Goal: Information Seeking & Learning: Learn about a topic

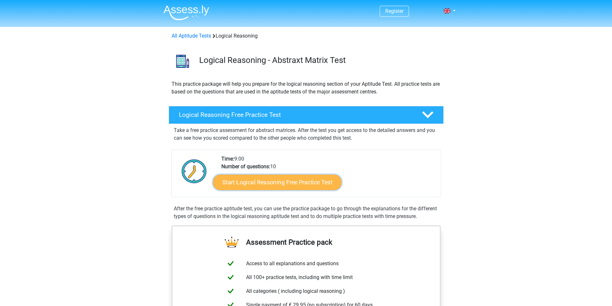
click at [299, 184] on link "Start Logical Reasoning Free Practice Test" at bounding box center [277, 181] width 129 height 15
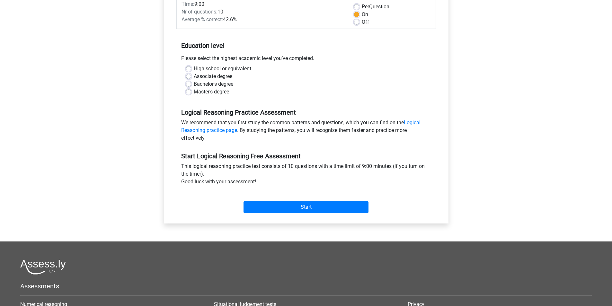
scroll to position [32, 0]
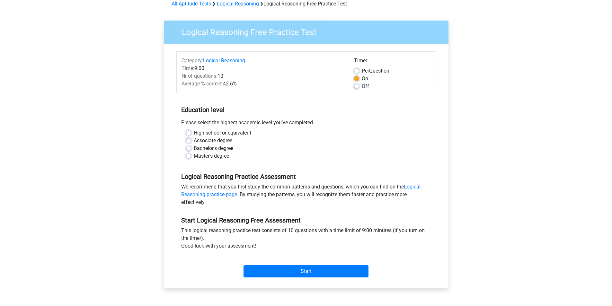
click at [194, 157] on label "Master's degree" at bounding box center [211, 156] width 35 height 8
click at [191, 157] on input "Master's degree" at bounding box center [188, 155] width 5 height 6
radio input "true"
click at [277, 277] on input "Start" at bounding box center [306, 271] width 125 height 12
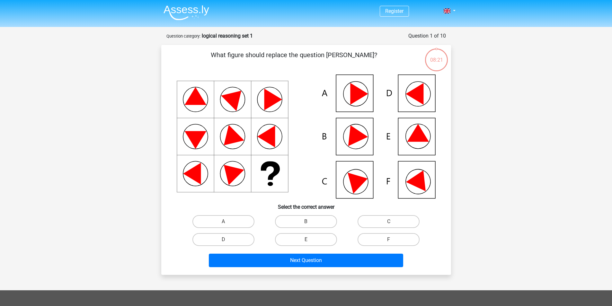
click at [419, 93] on icon at bounding box center [415, 94] width 18 height 22
click at [217, 241] on label "D" at bounding box center [223, 239] width 62 height 13
click at [223, 241] on input "D" at bounding box center [225, 242] width 4 height 4
radio input "true"
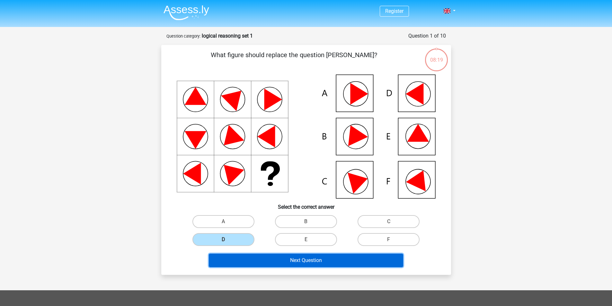
click at [292, 266] on button "Next Question" at bounding box center [306, 260] width 194 height 13
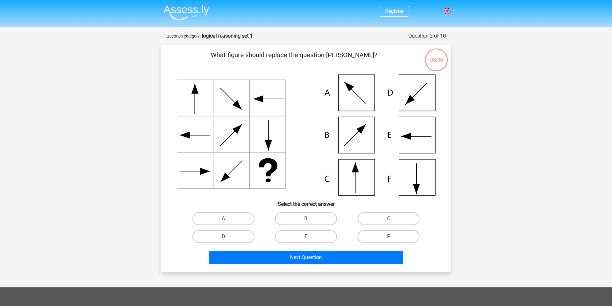
click at [407, 219] on label "C" at bounding box center [389, 218] width 62 height 13
click at [393, 219] on input "C" at bounding box center [391, 221] width 4 height 4
radio input "true"
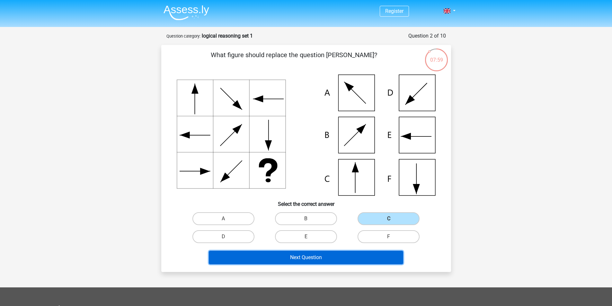
click at [290, 256] on button "Next Question" at bounding box center [306, 257] width 194 height 13
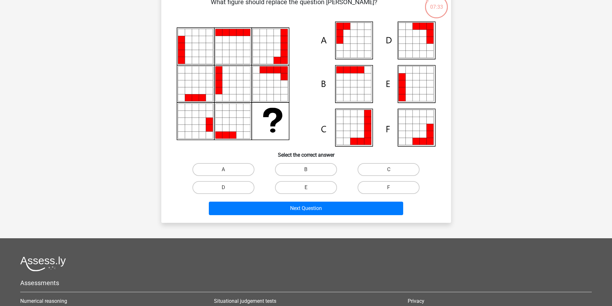
scroll to position [64, 0]
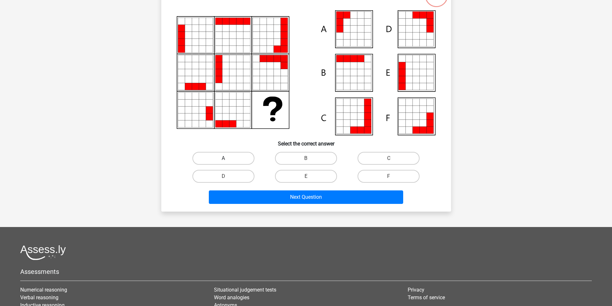
click at [228, 157] on label "A" at bounding box center [223, 158] width 62 height 13
click at [227, 158] on input "A" at bounding box center [225, 160] width 4 height 4
radio input "true"
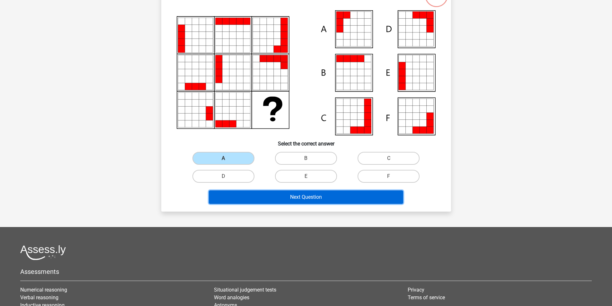
click at [302, 196] on button "Next Question" at bounding box center [306, 197] width 194 height 13
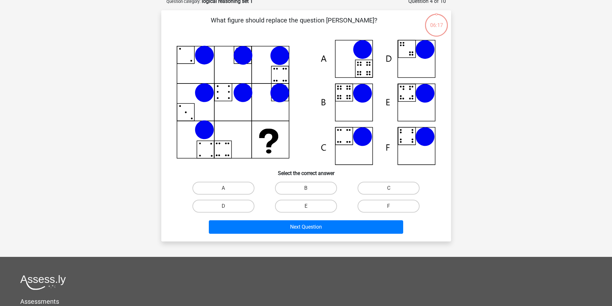
scroll to position [32, 0]
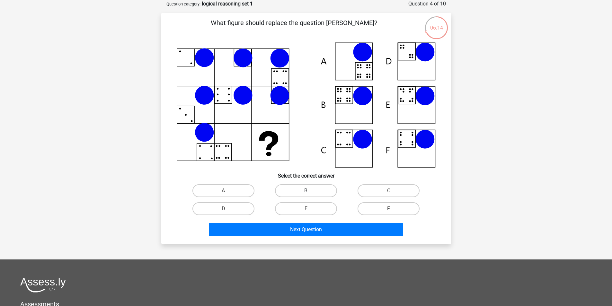
click at [327, 192] on label "B" at bounding box center [306, 190] width 62 height 13
click at [310, 192] on input "B" at bounding box center [308, 193] width 4 height 4
radio input "true"
click at [328, 221] on div "Next Question" at bounding box center [306, 228] width 269 height 21
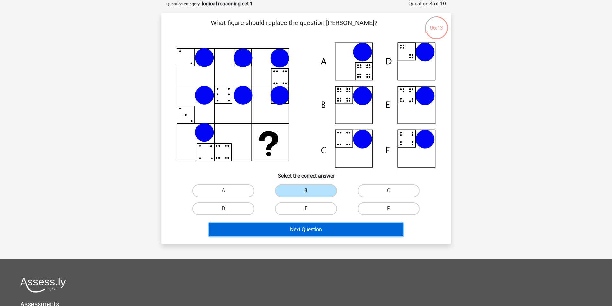
click at [329, 225] on button "Next Question" at bounding box center [306, 229] width 194 height 13
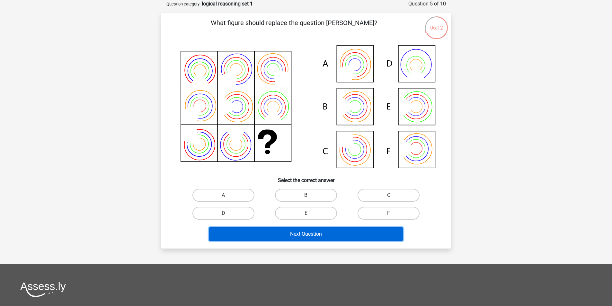
click at [318, 232] on button "Next Question" at bounding box center [306, 233] width 194 height 13
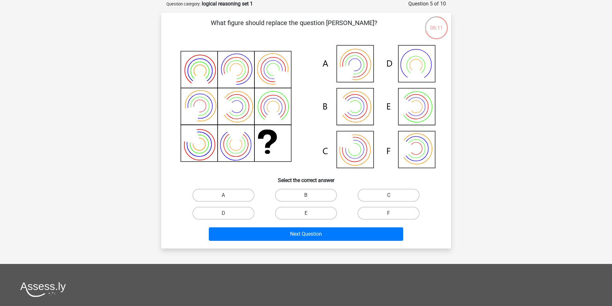
click at [356, 163] on icon at bounding box center [306, 107] width 259 height 130
click at [320, 201] on label "B" at bounding box center [306, 195] width 62 height 13
click at [310, 200] on input "B" at bounding box center [308, 197] width 4 height 4
radio input "true"
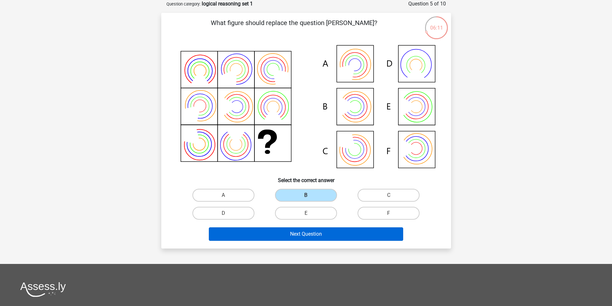
drag, startPoint x: 316, startPoint y: 226, endPoint x: 317, endPoint y: 230, distance: 3.6
click at [316, 228] on div "Next Question" at bounding box center [306, 232] width 269 height 21
click at [318, 236] on button "Next Question" at bounding box center [306, 233] width 194 height 13
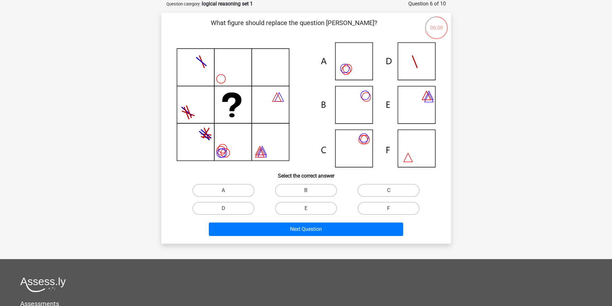
click at [316, 197] on div "B" at bounding box center [306, 191] width 83 height 18
drag, startPoint x: 317, startPoint y: 204, endPoint x: 322, endPoint y: 217, distance: 13.5
click at [317, 205] on label "E" at bounding box center [306, 208] width 62 height 13
click at [310, 209] on input "E" at bounding box center [308, 211] width 4 height 4
radio input "true"
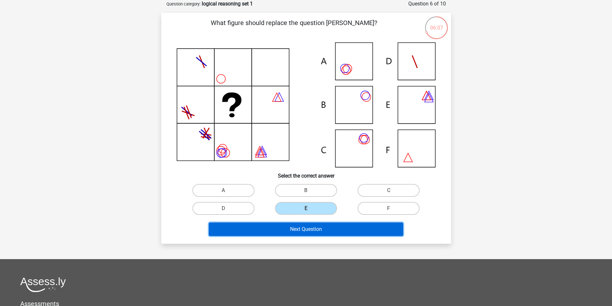
click at [324, 228] on button "Next Question" at bounding box center [306, 229] width 194 height 13
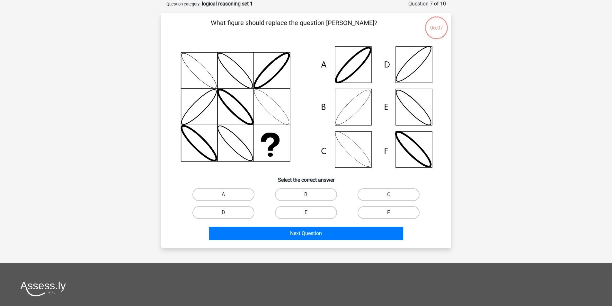
drag, startPoint x: 319, startPoint y: 209, endPoint x: 320, endPoint y: 225, distance: 15.1
click at [319, 210] on label "E" at bounding box center [306, 212] width 62 height 13
click at [310, 213] on input "E" at bounding box center [308, 215] width 4 height 4
radio input "true"
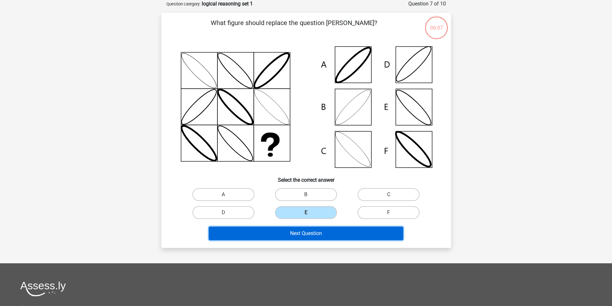
click at [320, 231] on button "Next Question" at bounding box center [306, 233] width 194 height 13
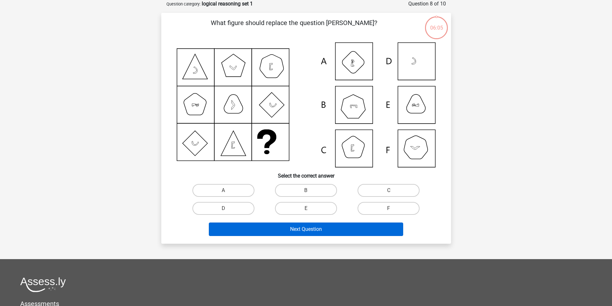
drag, startPoint x: 322, startPoint y: 209, endPoint x: 322, endPoint y: 223, distance: 14.5
click at [322, 215] on div "E" at bounding box center [306, 209] width 83 height 18
click at [322, 228] on button "Next Question" at bounding box center [306, 229] width 194 height 13
click at [318, 204] on label "E" at bounding box center [306, 208] width 62 height 13
click at [310, 209] on input "E" at bounding box center [308, 211] width 4 height 4
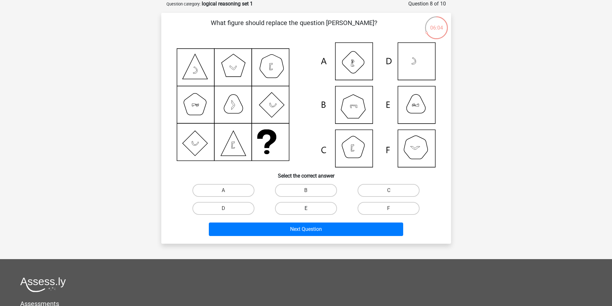
radio input "true"
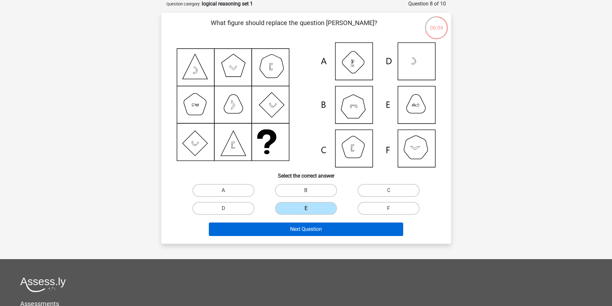
click at [322, 223] on div "Next Question" at bounding box center [306, 228] width 269 height 21
click at [322, 226] on button "Next Question" at bounding box center [306, 229] width 194 height 13
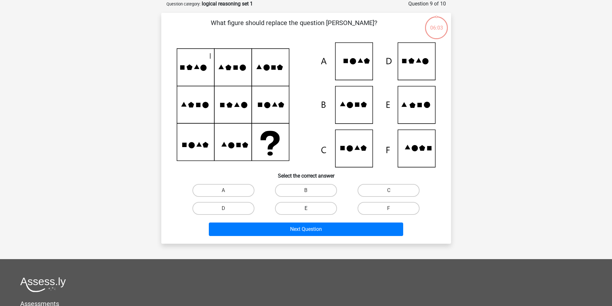
click at [322, 206] on label "E" at bounding box center [306, 208] width 62 height 13
click at [310, 209] on input "E" at bounding box center [308, 211] width 4 height 4
radio input "true"
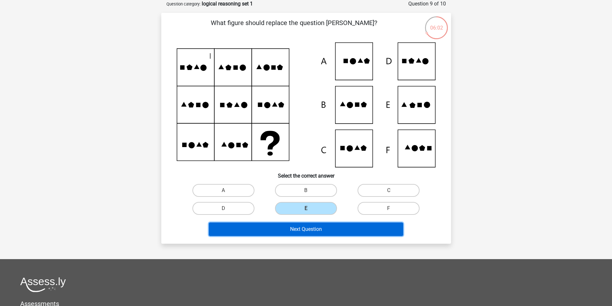
click at [330, 231] on button "Next Question" at bounding box center [306, 229] width 194 height 13
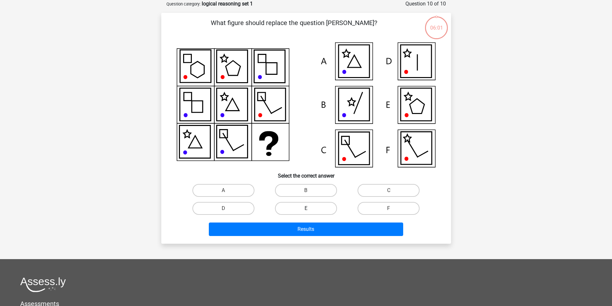
click at [315, 208] on label "E" at bounding box center [306, 208] width 62 height 13
click at [310, 209] on input "E" at bounding box center [308, 211] width 4 height 4
radio input "true"
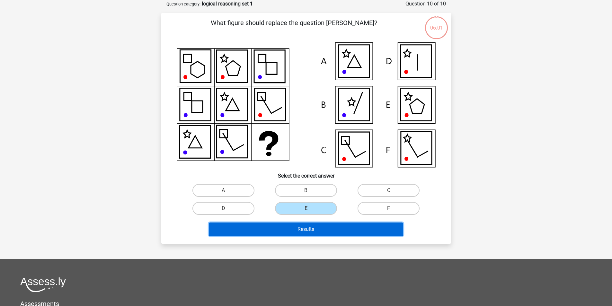
click at [328, 232] on button "Results" at bounding box center [306, 229] width 194 height 13
